Goal: Check status: Check status

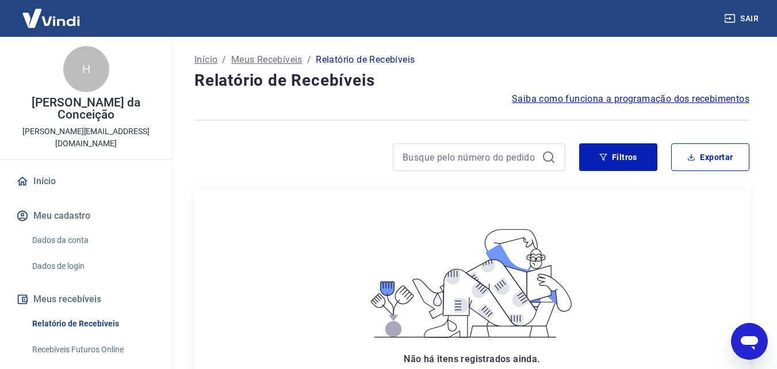
scroll to position [115, 0]
